Goal: Find specific page/section: Find specific page/section

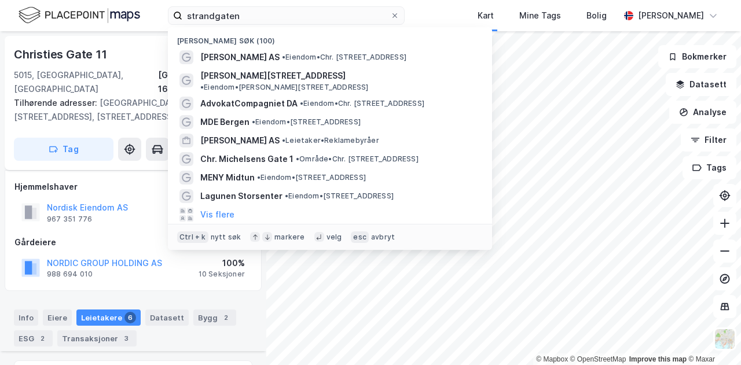
scroll to position [329, 0]
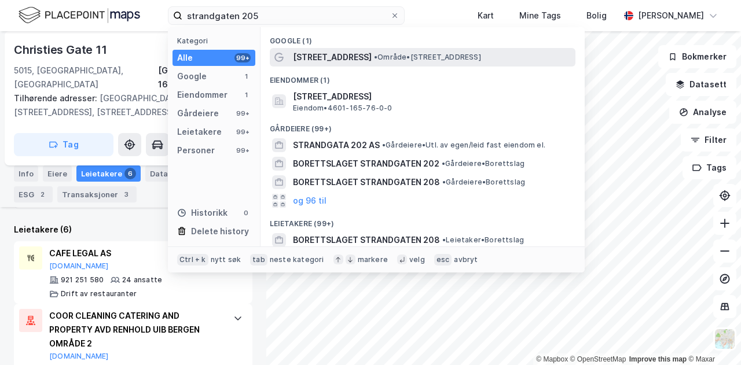
type input "strandgaten 205"
click at [333, 64] on div "[STREET_ADDRESS] • Område • [STREET_ADDRESS]" at bounding box center [423, 57] width 306 height 19
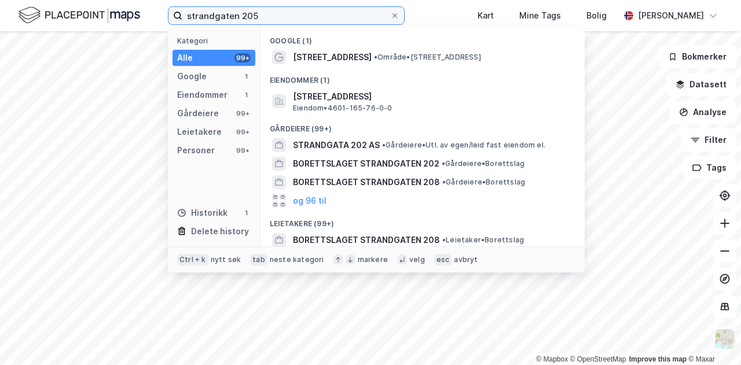
click at [359, 19] on input "strandgaten 205" at bounding box center [286, 15] width 208 height 17
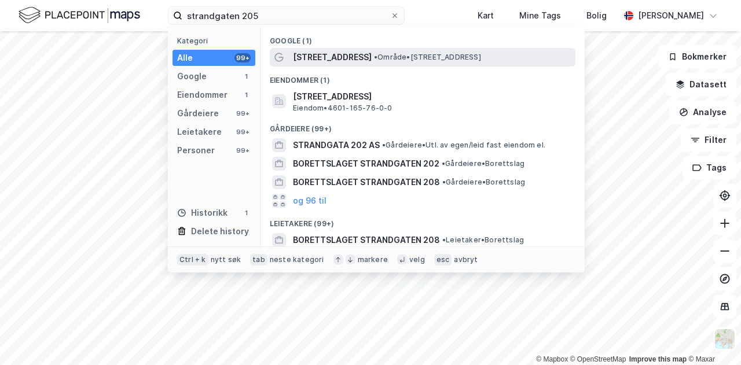
click at [351, 56] on span "[STREET_ADDRESS]" at bounding box center [332, 57] width 79 height 14
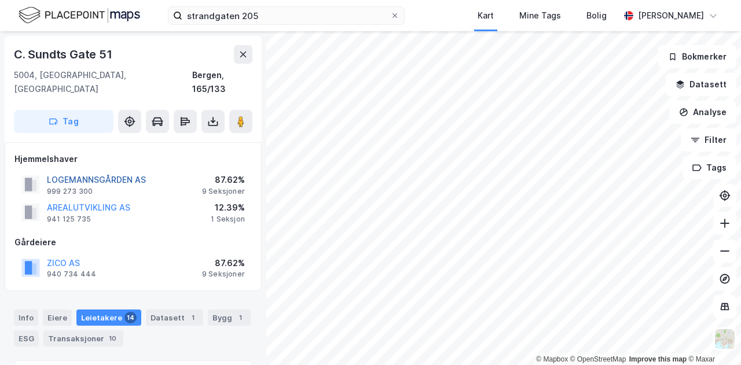
click at [0, 0] on button "LOGEMANNSGÅRDEN AS" at bounding box center [0, 0] width 0 height 0
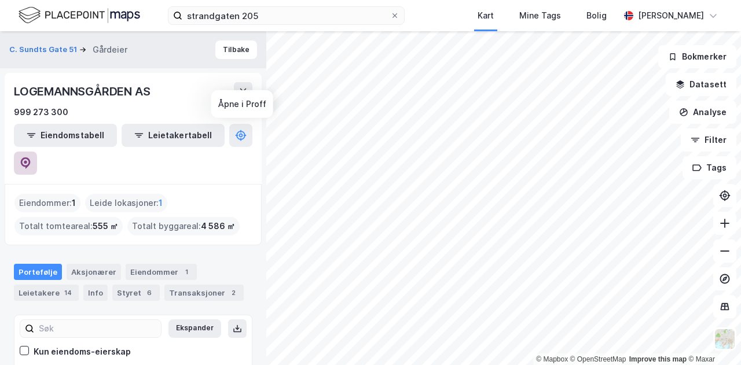
click at [37, 152] on button at bounding box center [25, 163] width 23 height 23
